Goal: Information Seeking & Learning: Stay updated

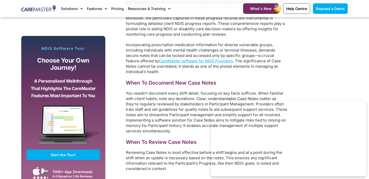
scroll to position [1770, 0]
